Goal: Information Seeking & Learning: Learn about a topic

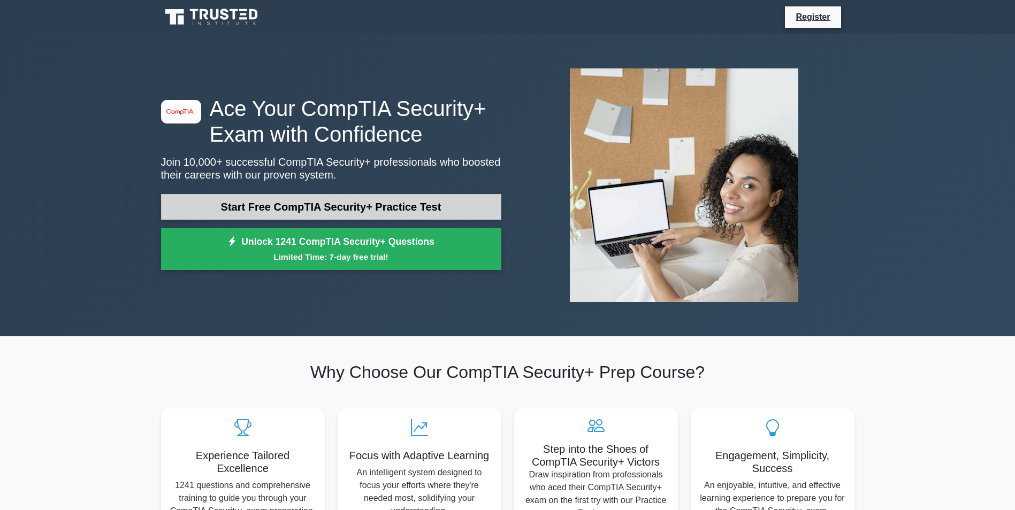
click at [325, 210] on link "Start Free CompTIA Security+ Practice Test" at bounding box center [331, 207] width 340 height 26
click at [333, 203] on link "Start Free CompTIA Security+ Practice Test" at bounding box center [331, 207] width 340 height 26
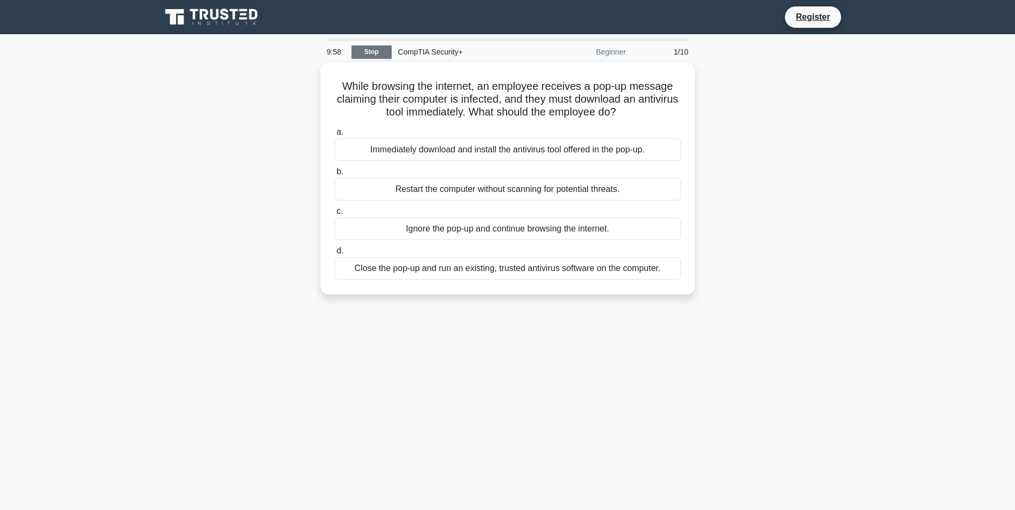
click at [367, 53] on link "Stop" at bounding box center [371, 51] width 40 height 13
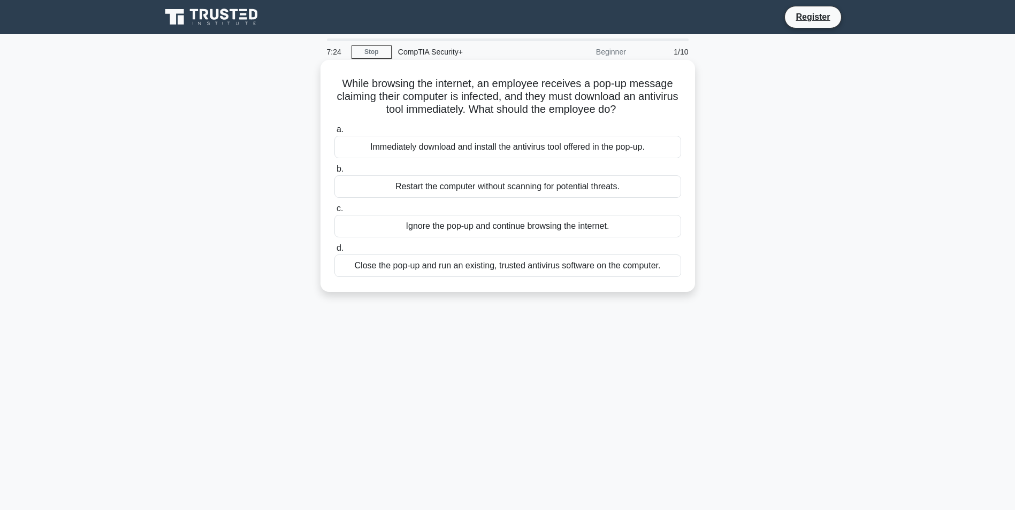
click at [490, 266] on div "Close the pop-up and run an existing, trusted antivirus software on the compute…" at bounding box center [507, 266] width 347 height 22
click at [334, 252] on input "d. Close the pop-up and run an existing, trusted antivirus software on the comp…" at bounding box center [334, 248] width 0 height 7
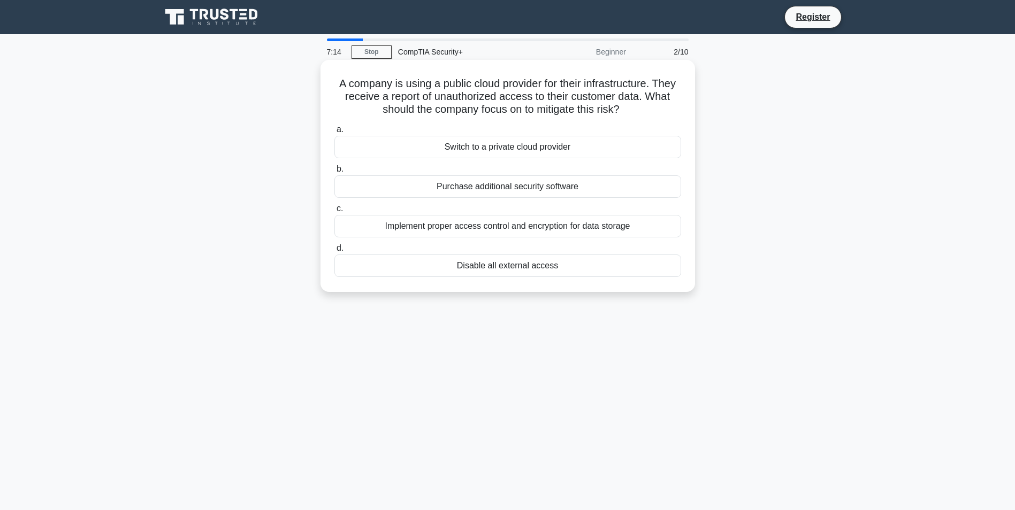
click at [495, 269] on div "Disable all external access" at bounding box center [507, 266] width 347 height 22
click at [334, 252] on input "d. Disable all external access" at bounding box center [334, 248] width 0 height 7
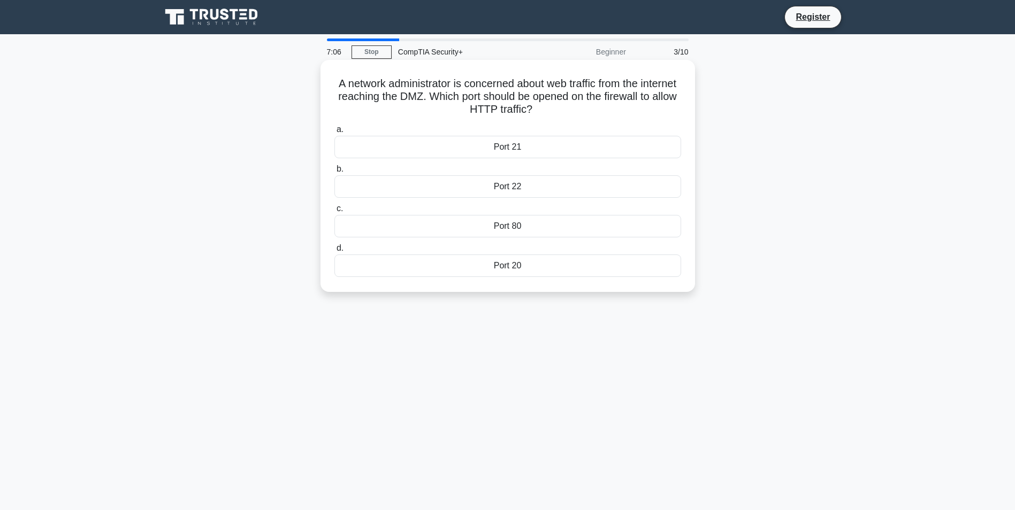
click at [504, 219] on div "Port 80" at bounding box center [507, 226] width 347 height 22
click at [334, 212] on input "c. Port 80" at bounding box center [334, 208] width 0 height 7
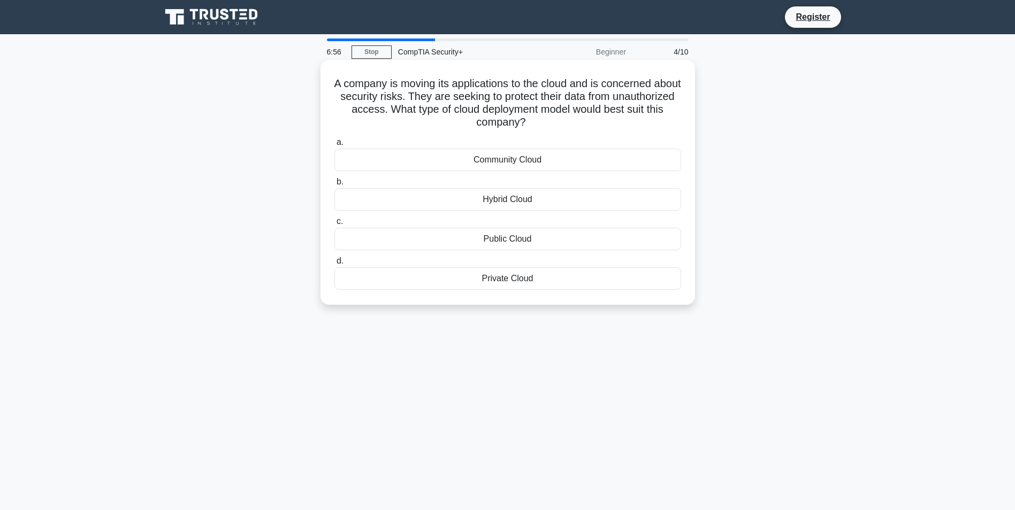
click at [509, 281] on div "Private Cloud" at bounding box center [507, 278] width 347 height 22
click at [334, 265] on input "d. Private Cloud" at bounding box center [334, 261] width 0 height 7
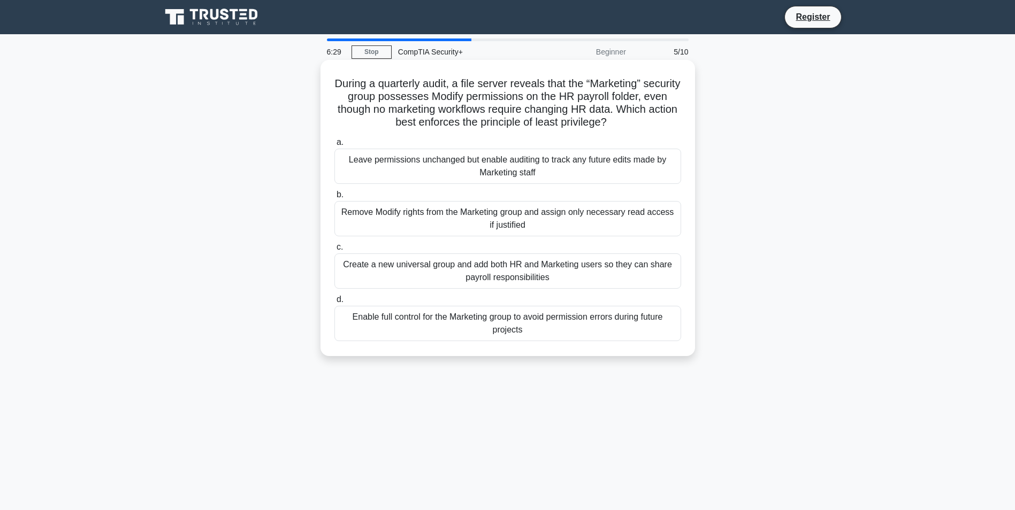
click at [435, 217] on div "Remove Modify rights from the Marketing group and assign only necessary read ac…" at bounding box center [507, 218] width 347 height 35
click at [334, 198] on input "b. Remove Modify rights from the Marketing group and assign only necessary read…" at bounding box center [334, 194] width 0 height 7
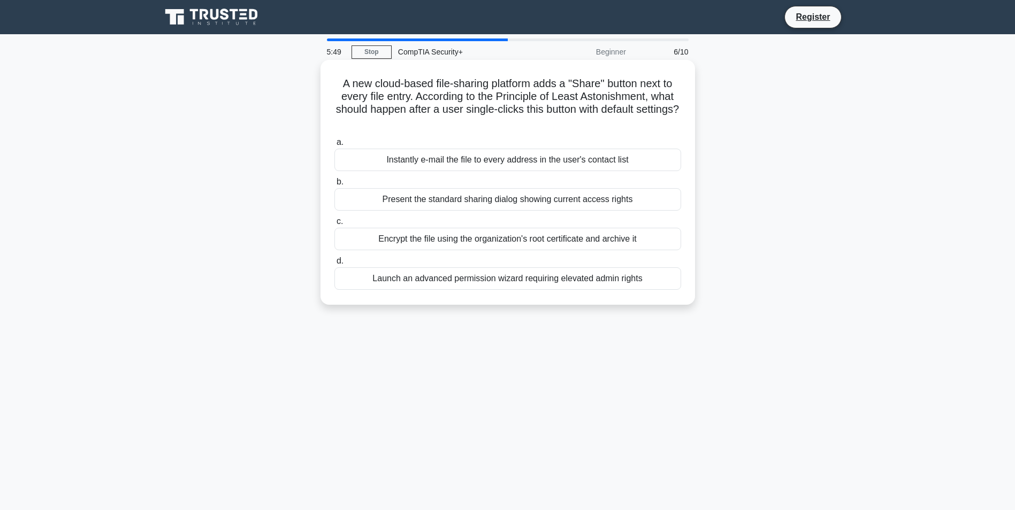
click at [481, 201] on div "Present the standard sharing dialog showing current access rights" at bounding box center [507, 199] width 347 height 22
click at [334, 186] on input "b. Present the standard sharing dialog showing current access rights" at bounding box center [334, 182] width 0 height 7
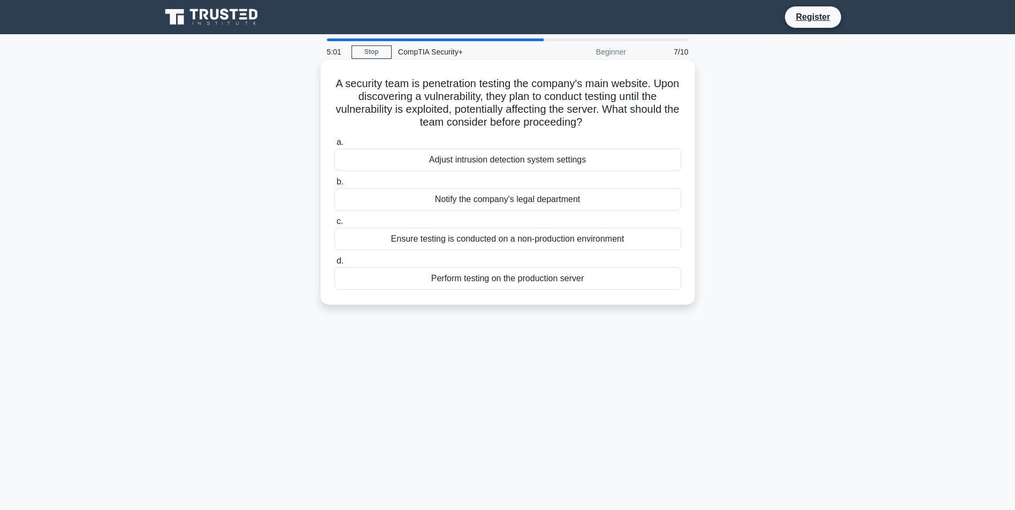
click at [482, 159] on div "Adjust intrusion detection system settings" at bounding box center [507, 160] width 347 height 22
click at [334, 146] on input "a. Adjust intrusion detection system settings" at bounding box center [334, 142] width 0 height 7
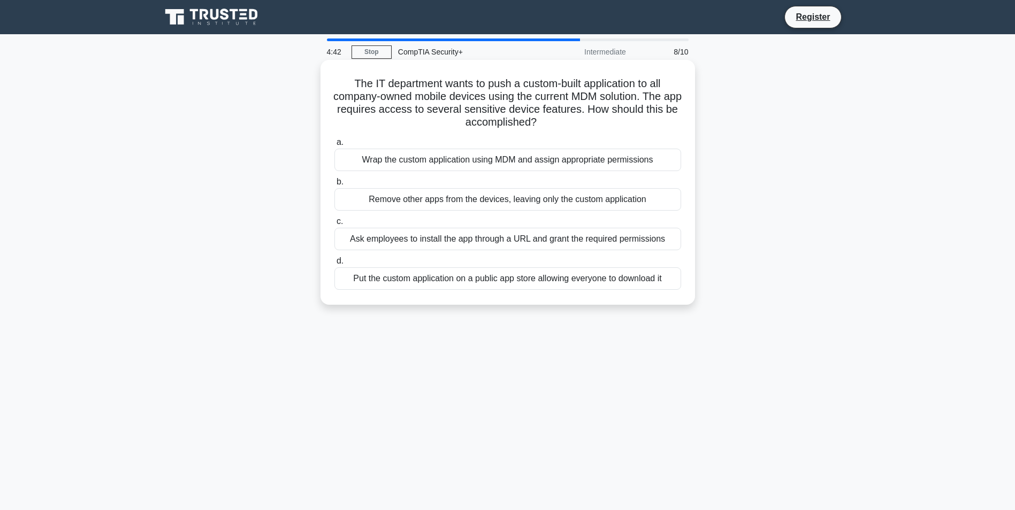
click at [512, 171] on div "Wrap the custom application using MDM and assign appropriate permissions" at bounding box center [507, 160] width 347 height 22
click at [334, 146] on input "a. Wrap the custom application using MDM and assign appropriate permissions" at bounding box center [334, 142] width 0 height 7
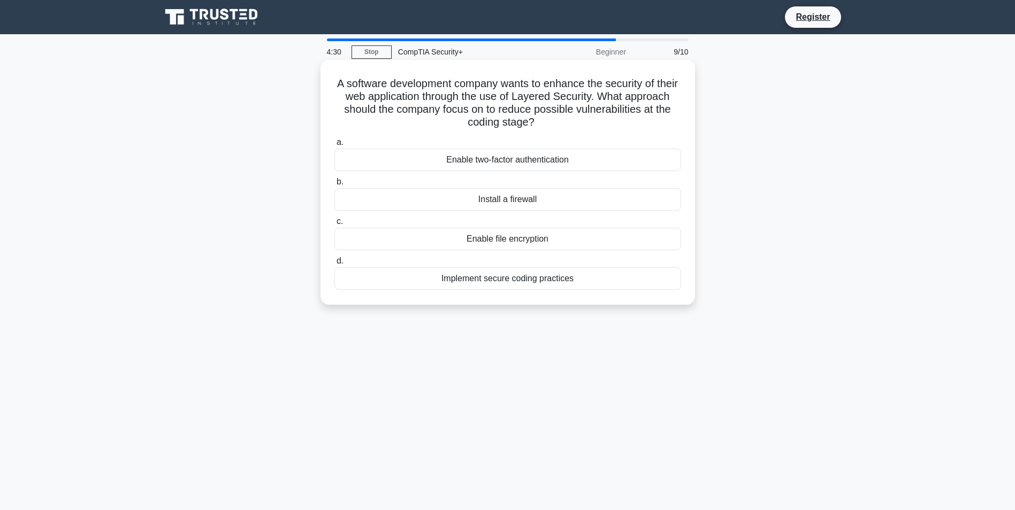
click at [530, 278] on div "Implement secure coding practices" at bounding box center [507, 278] width 347 height 22
click at [334, 265] on input "d. Implement secure coding practices" at bounding box center [334, 261] width 0 height 7
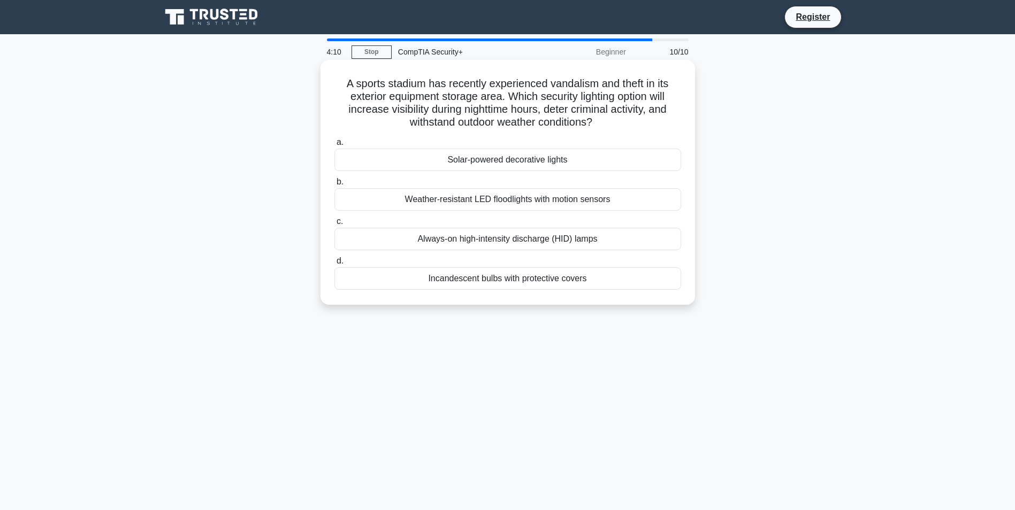
click at [519, 197] on div "Weather-resistant LED floodlights with motion sensors" at bounding box center [507, 199] width 347 height 22
click at [334, 186] on input "b. Weather-resistant LED floodlights with motion sensors" at bounding box center [334, 182] width 0 height 7
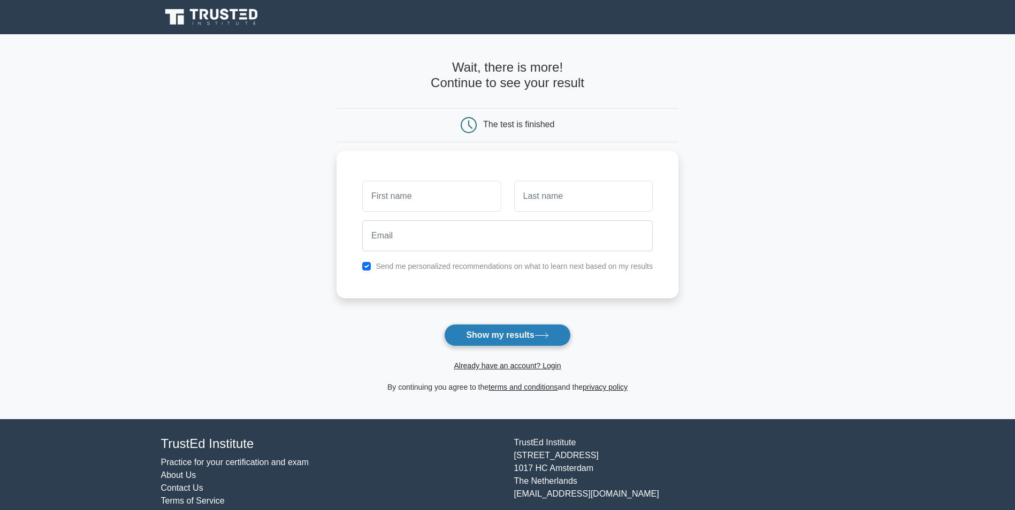
click at [554, 333] on button "Show my results" at bounding box center [507, 335] width 126 height 22
click at [468, 188] on input "text" at bounding box center [431, 193] width 139 height 31
type input "dre"
click at [595, 204] on input "text" at bounding box center [583, 193] width 139 height 31
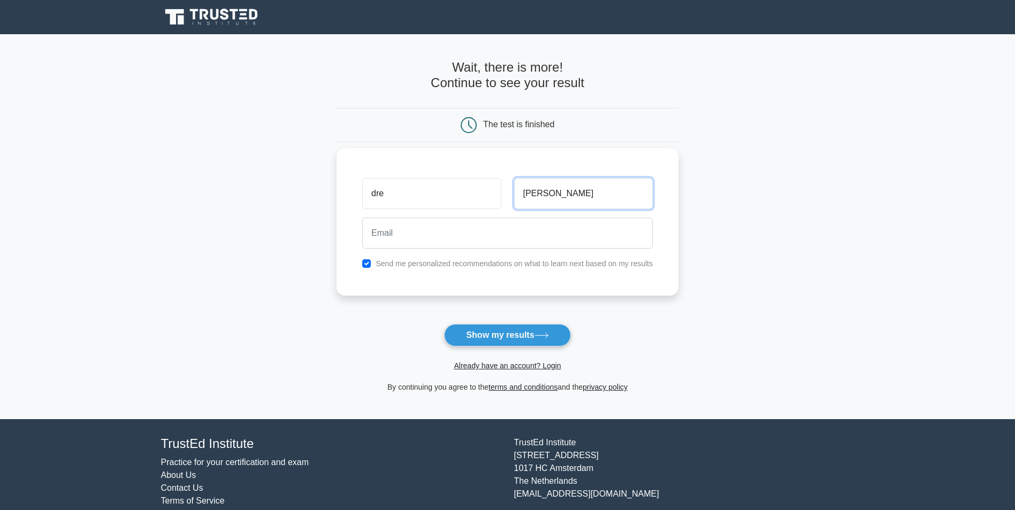
type input "[PERSON_NAME]"
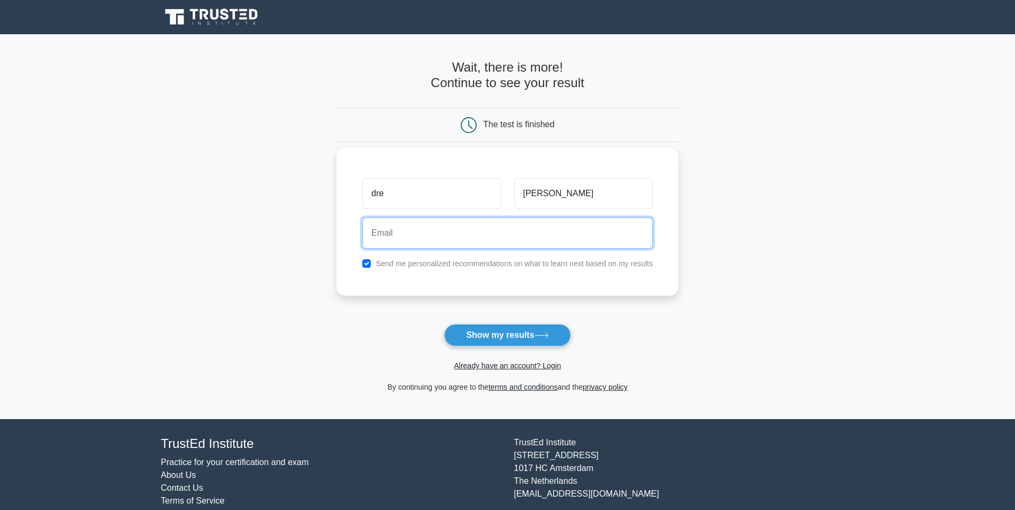
click at [471, 223] on input "email" at bounding box center [507, 233] width 290 height 31
type input "ryandavis0719@gmail.com"
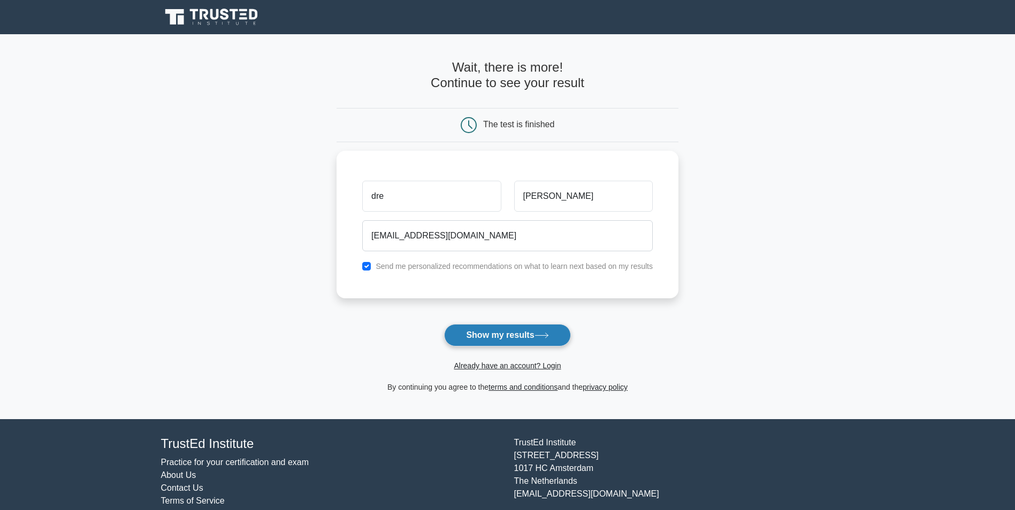
click at [517, 340] on button "Show my results" at bounding box center [507, 335] width 126 height 22
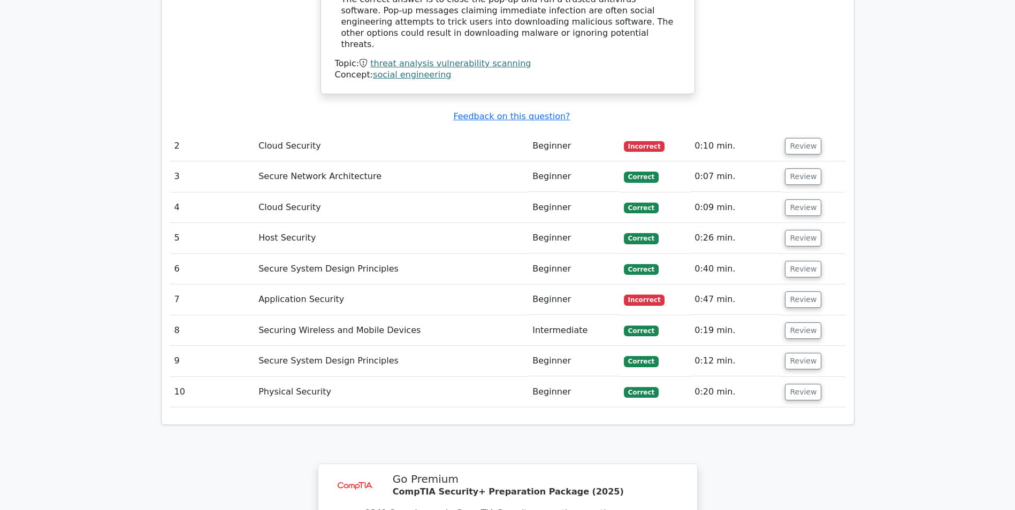
scroll to position [1236, 0]
click at [395, 129] on td "Cloud Security" at bounding box center [391, 144] width 274 height 30
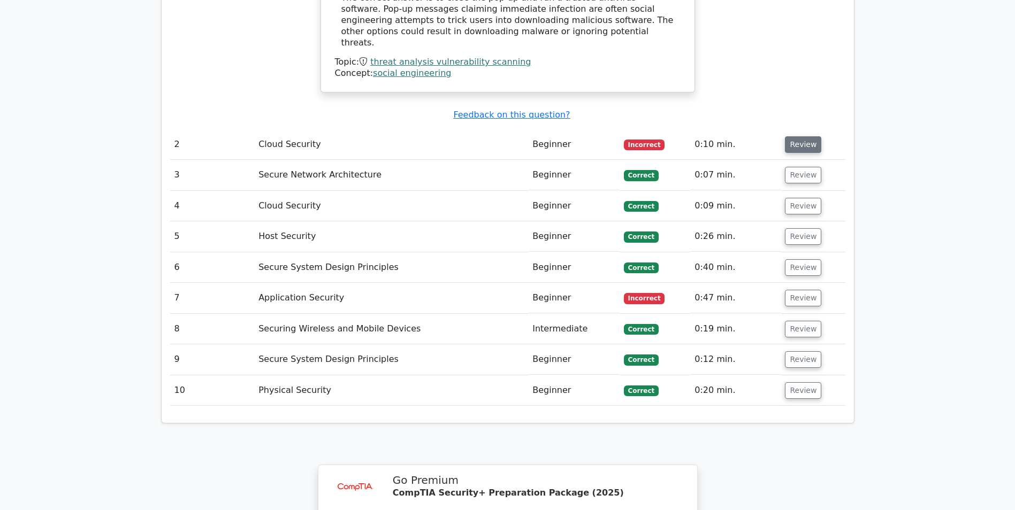
click at [788, 136] on button "Review" at bounding box center [803, 144] width 36 height 17
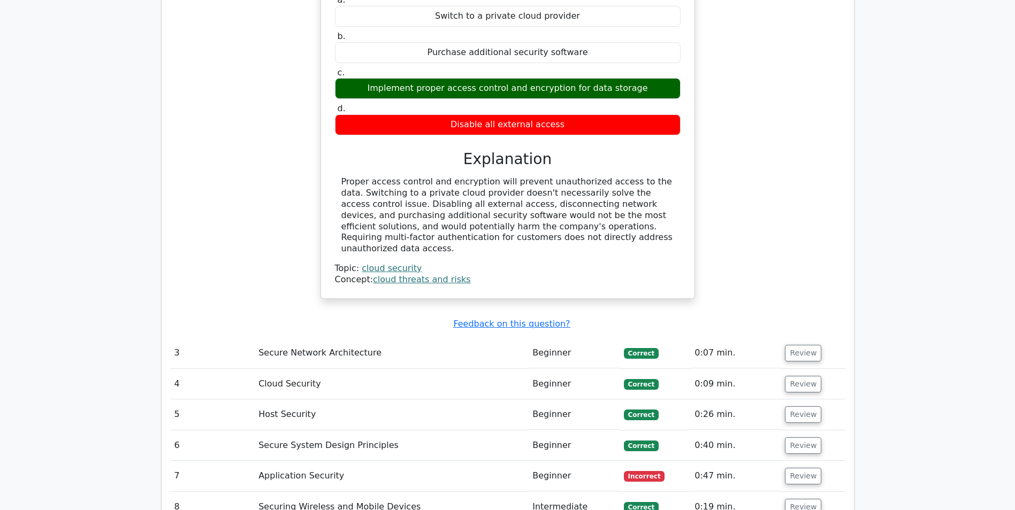
scroll to position [1503, 0]
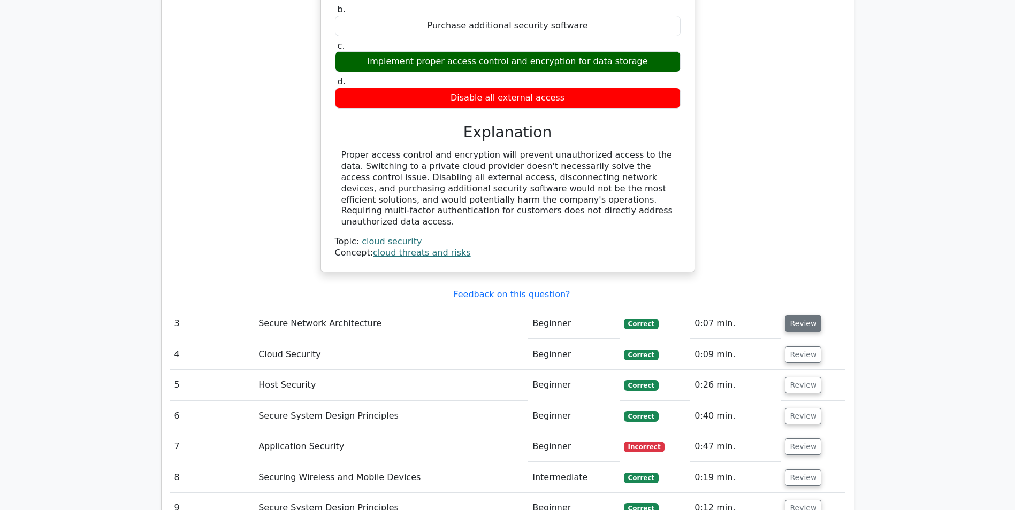
click at [793, 316] on button "Review" at bounding box center [803, 324] width 36 height 17
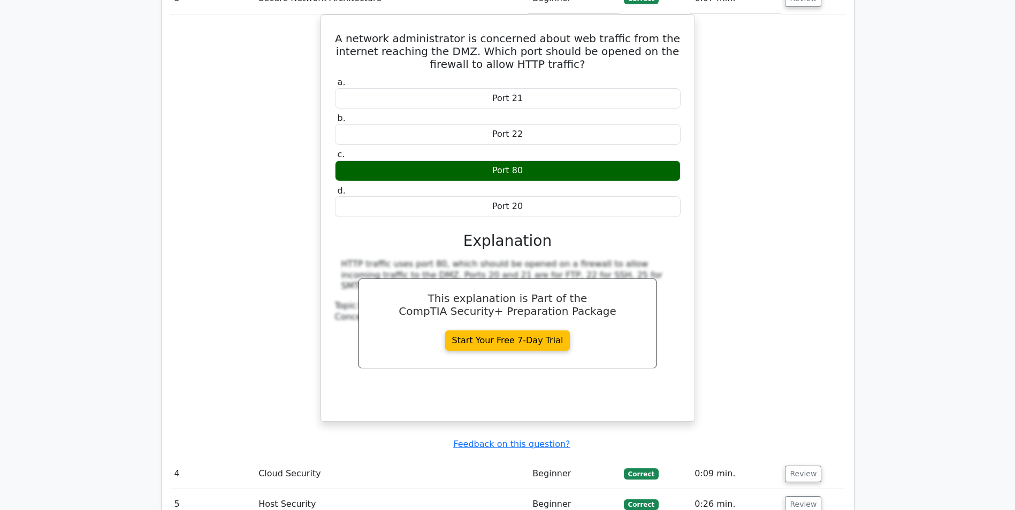
scroll to position [1931, 0]
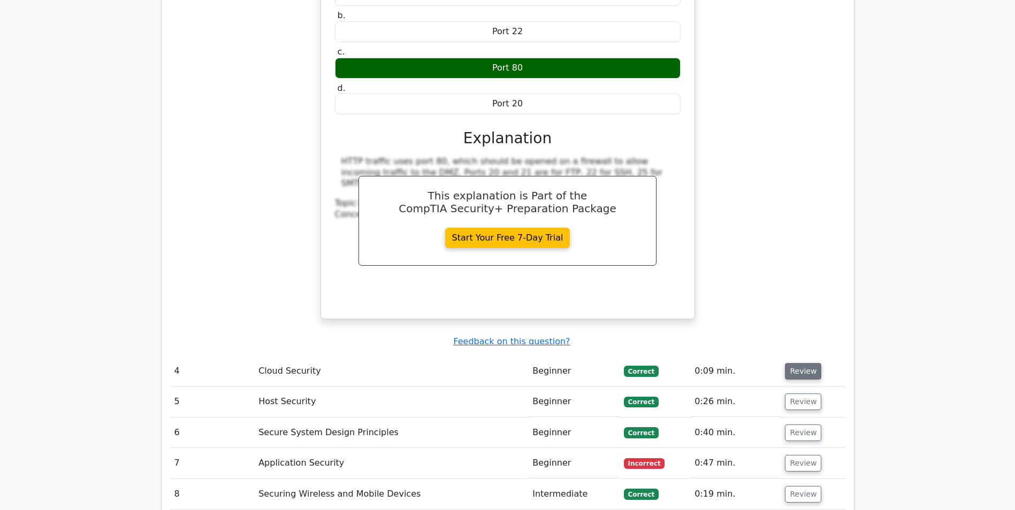
click at [791, 363] on button "Review" at bounding box center [803, 371] width 36 height 17
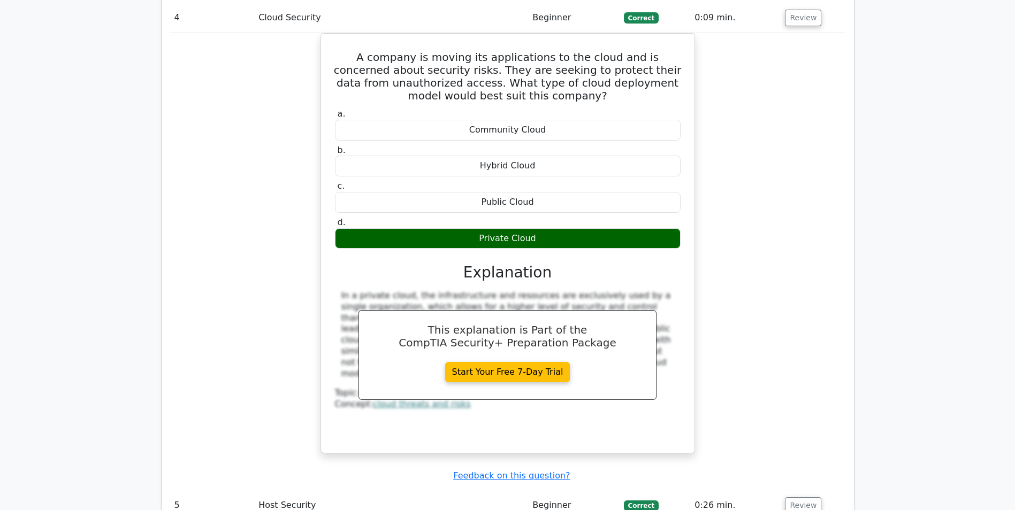
scroll to position [2466, 0]
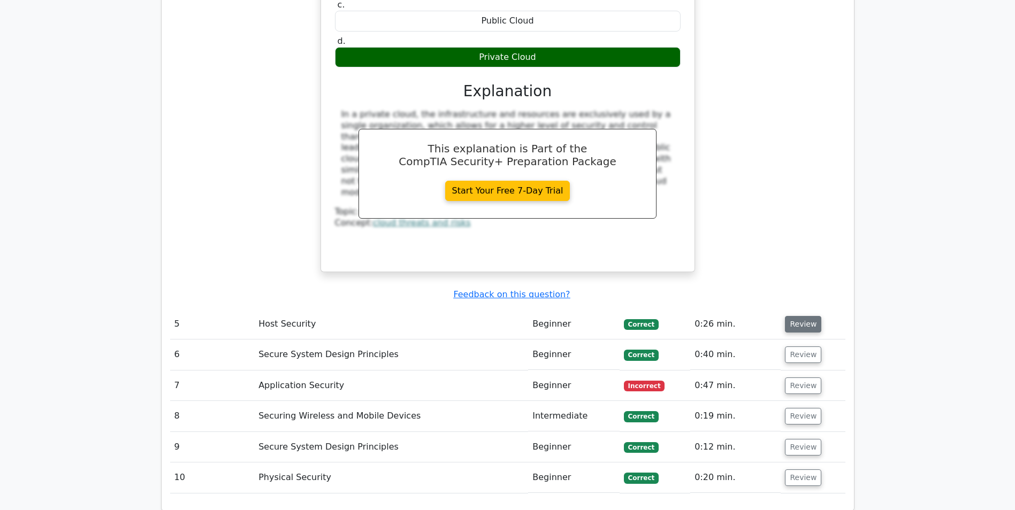
click at [796, 316] on button "Review" at bounding box center [803, 324] width 36 height 17
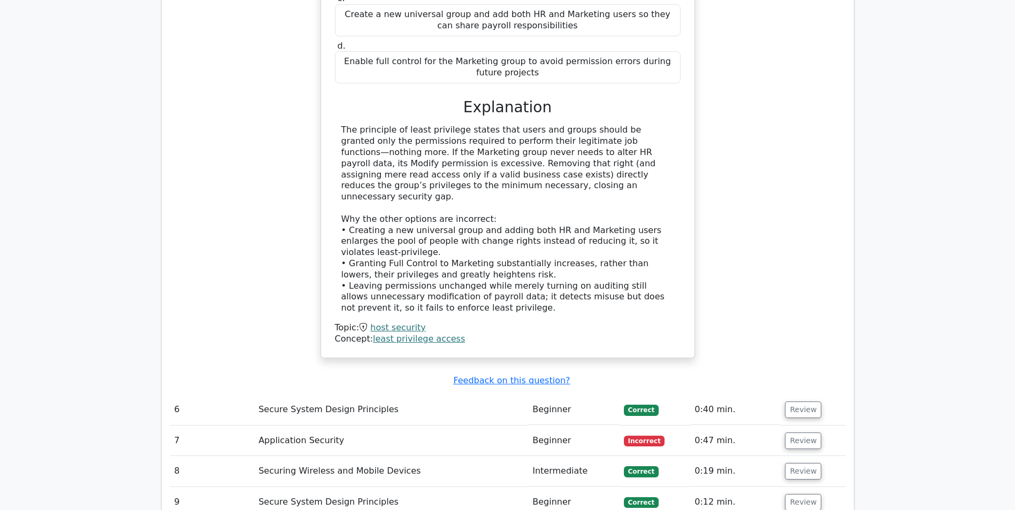
scroll to position [3108, 0]
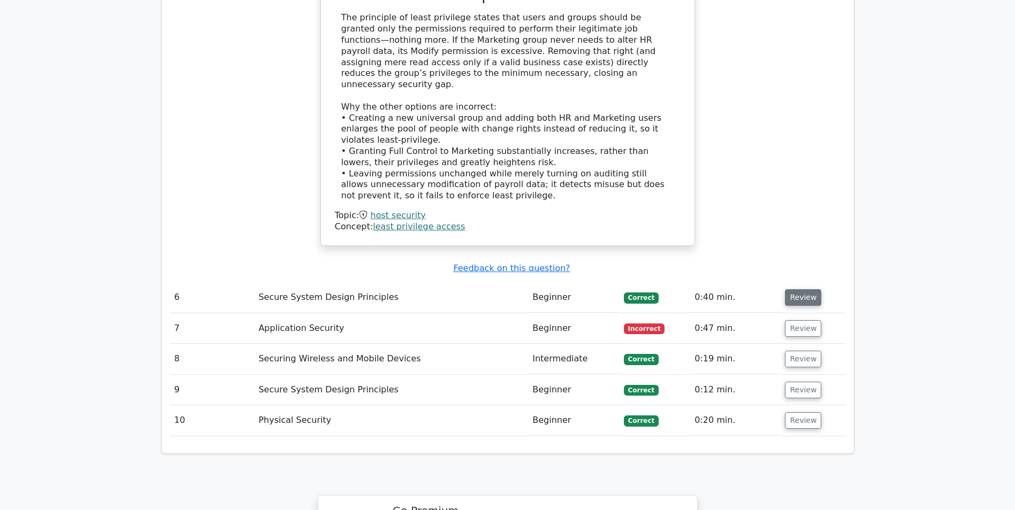
click at [797, 289] on button "Review" at bounding box center [803, 297] width 36 height 17
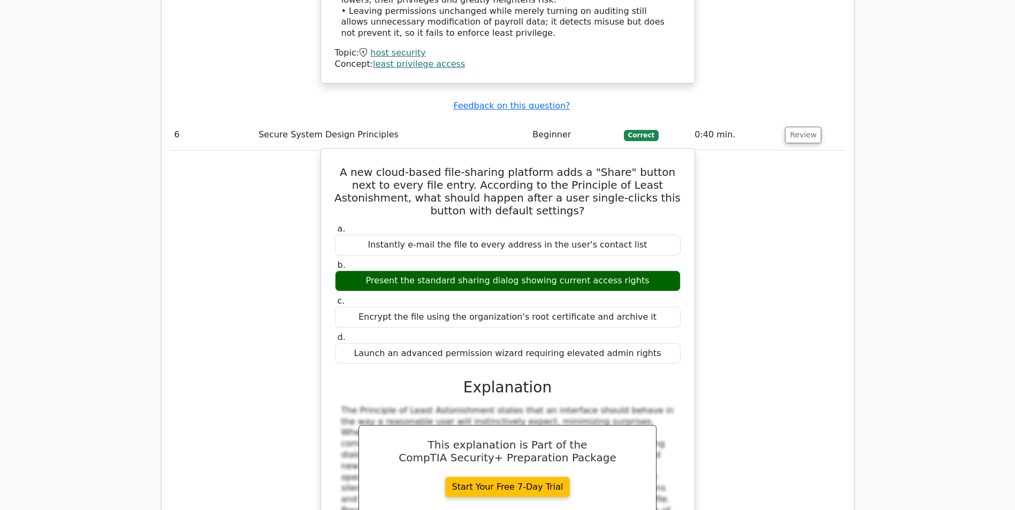
scroll to position [3429, 0]
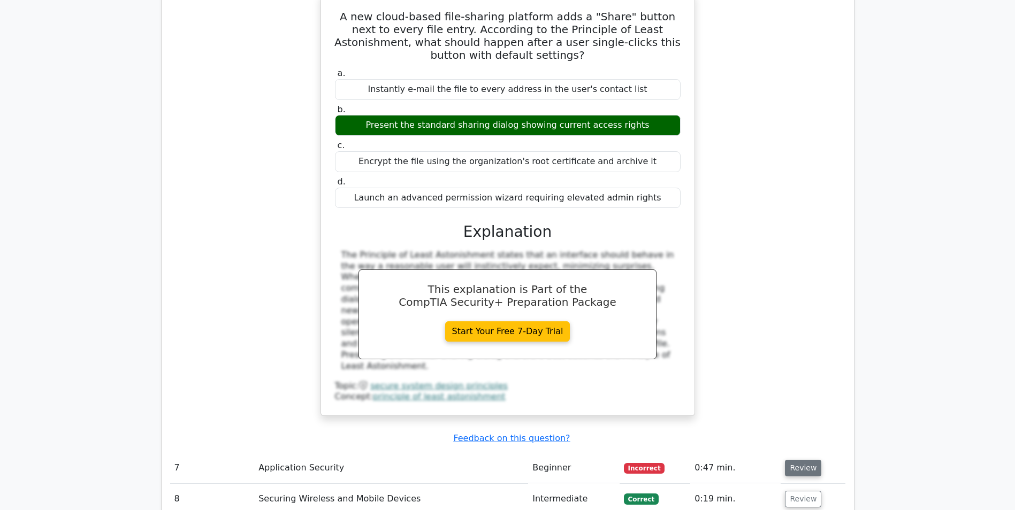
click at [807, 460] on button "Review" at bounding box center [803, 468] width 36 height 17
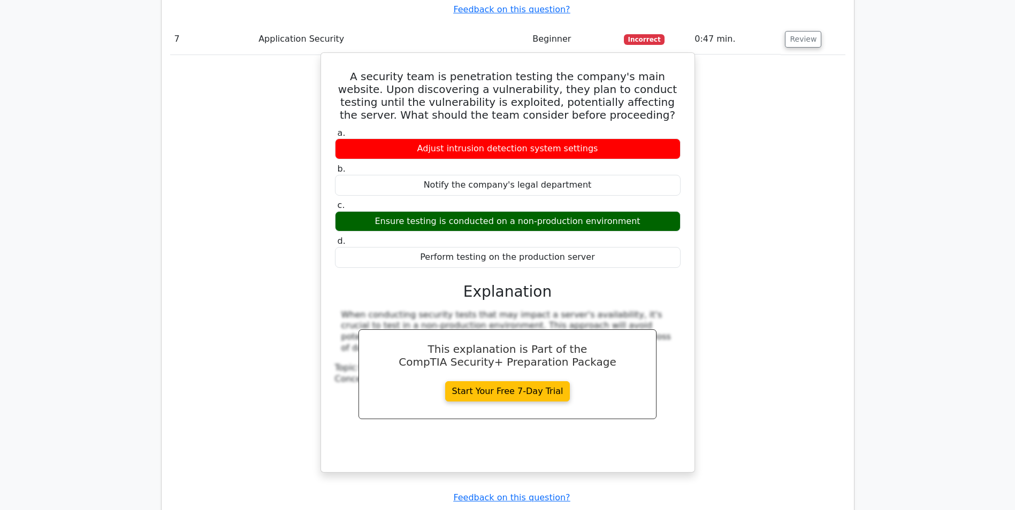
scroll to position [3910, 0]
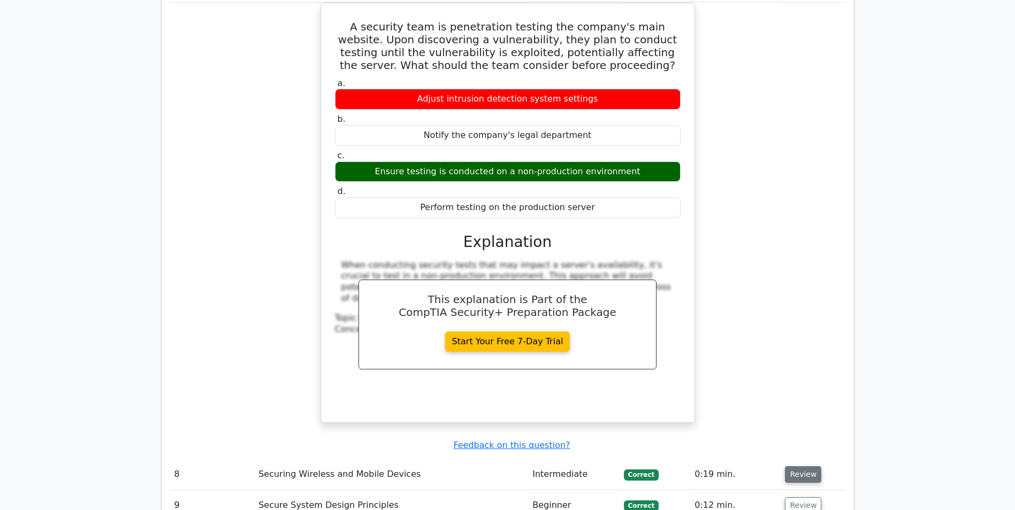
click at [802, 466] on button "Review" at bounding box center [803, 474] width 36 height 17
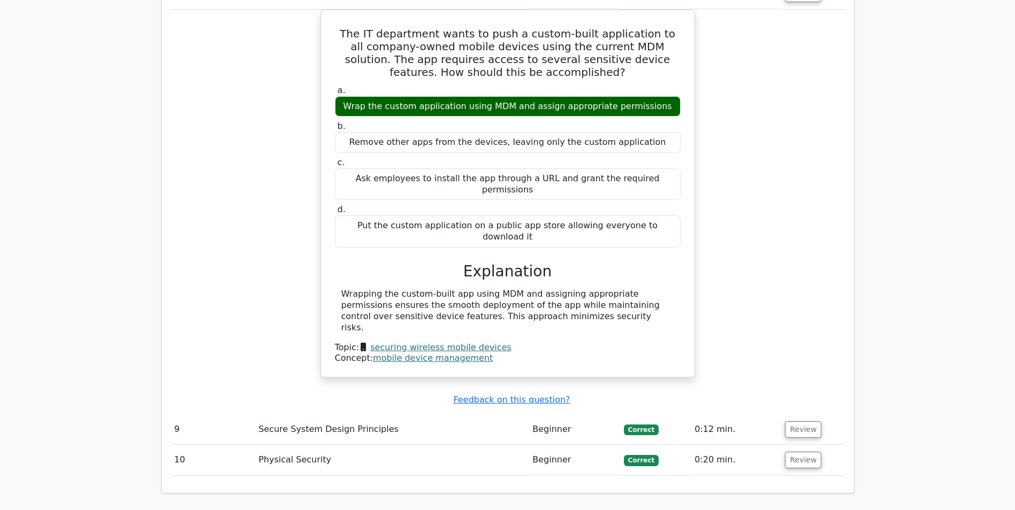
scroll to position [4392, 0]
click at [789, 421] on button "Review" at bounding box center [803, 429] width 36 height 17
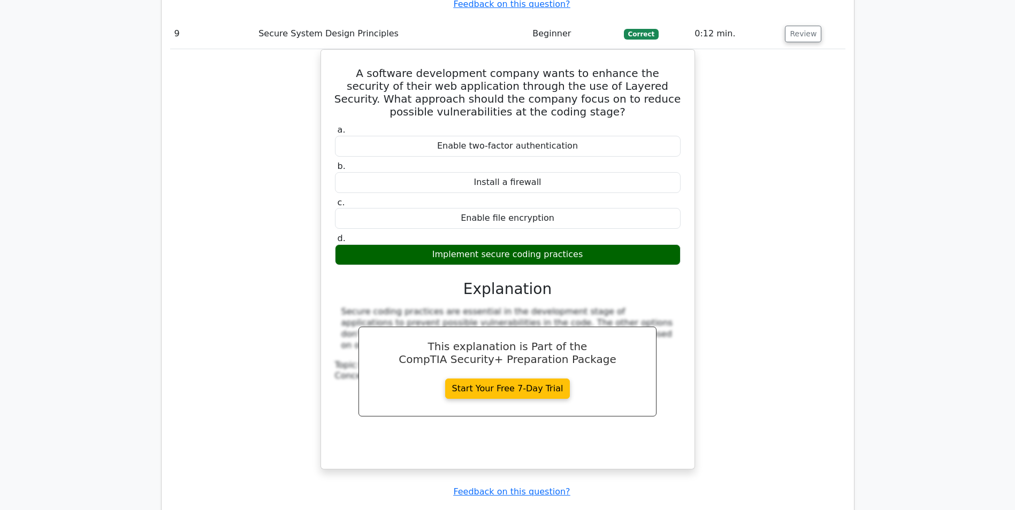
scroll to position [4820, 0]
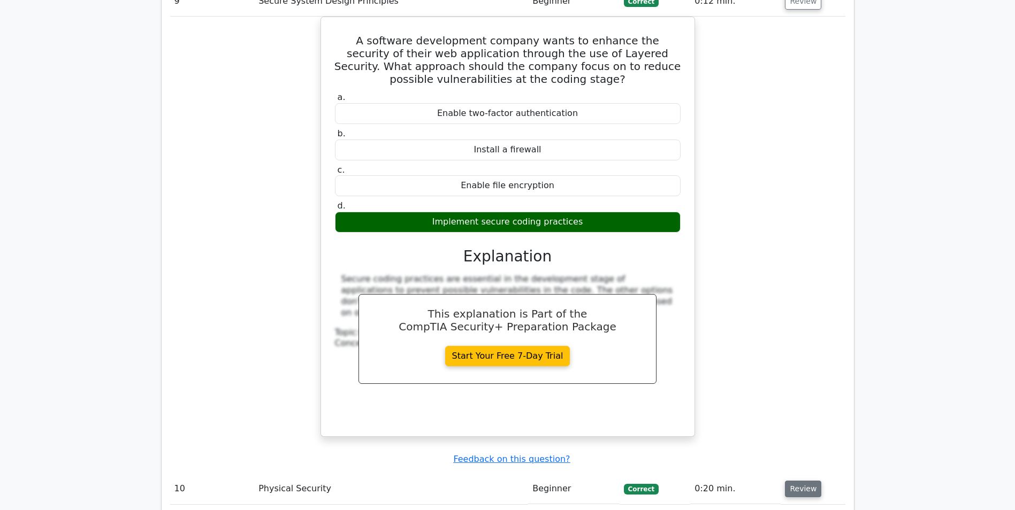
drag, startPoint x: 792, startPoint y: 319, endPoint x: 786, endPoint y: 315, distance: 6.5
click at [792, 481] on button "Review" at bounding box center [803, 489] width 36 height 17
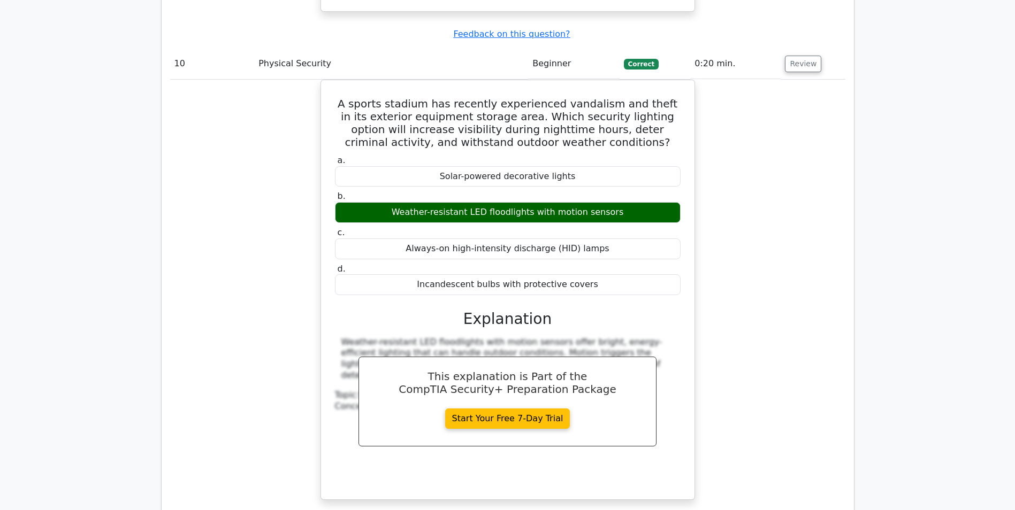
scroll to position [5354, 0]
